Goal: Task Accomplishment & Management: Manage account settings

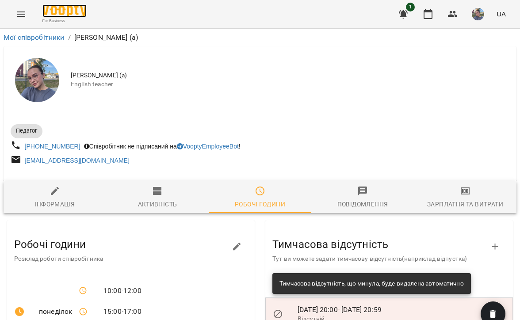
click at [69, 13] on img at bounding box center [64, 10] width 44 height 13
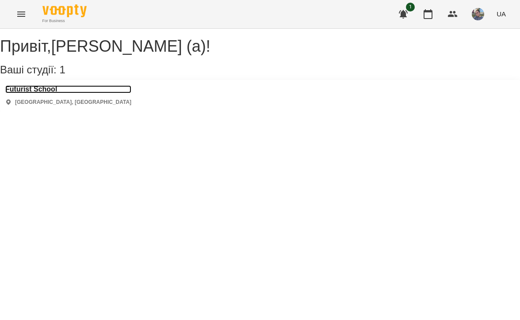
click at [48, 93] on h3 "Futurist School" at bounding box center [68, 89] width 126 height 8
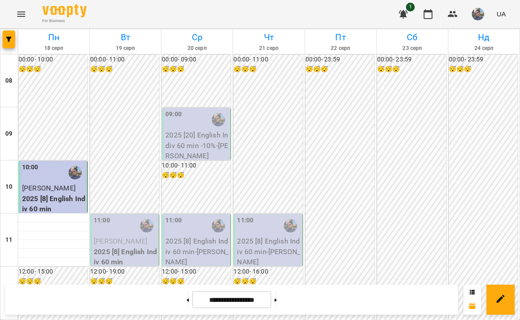
scroll to position [427, 0]
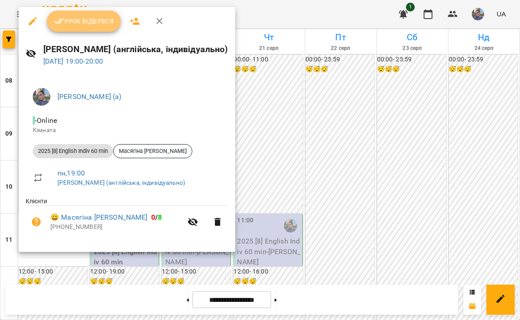
click at [100, 27] on button "Урок відбувся" at bounding box center [84, 21] width 74 height 21
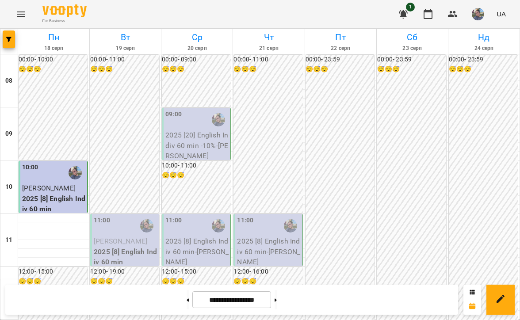
scroll to position [570, 0]
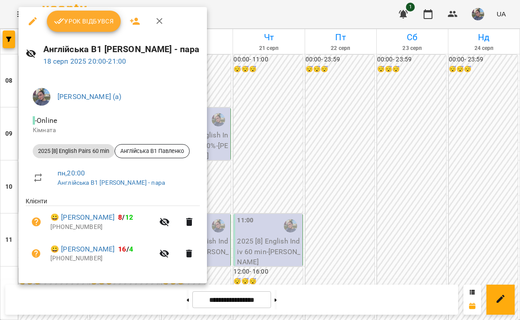
click at [85, 25] on span "Урок відбувся" at bounding box center [84, 21] width 60 height 11
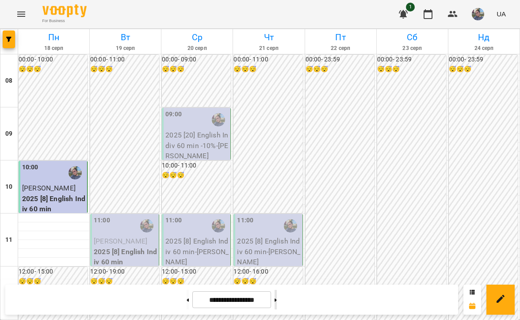
click at [277, 301] on icon at bounding box center [276, 300] width 2 height 3
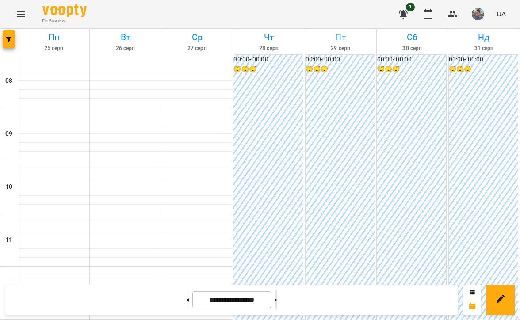
click at [277, 301] on icon at bounding box center [276, 300] width 2 height 3
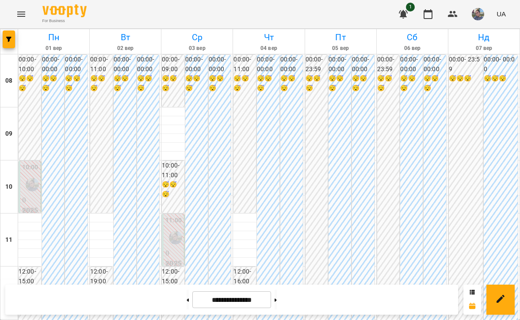
scroll to position [570, 0]
click at [277, 301] on button at bounding box center [276, 299] width 2 height 19
type input "**********"
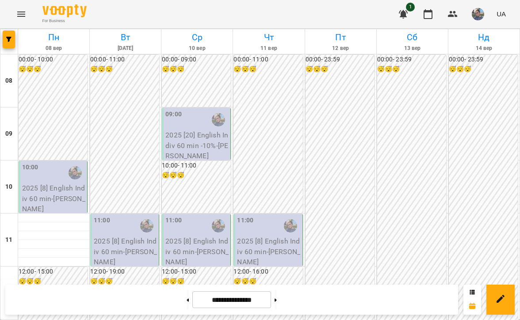
scroll to position [352, 0]
